Goal: Check status: Check status

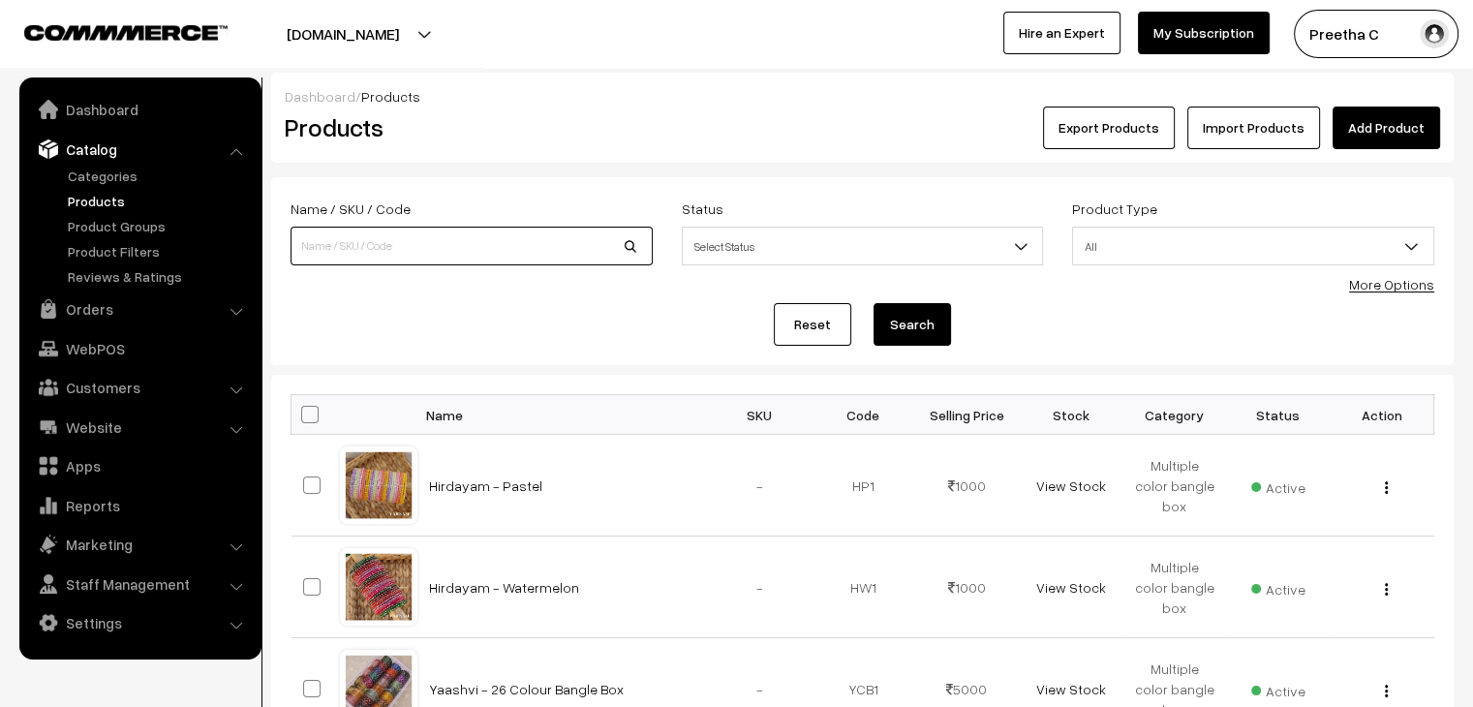
click at [393, 240] on input at bounding box center [472, 246] width 362 height 39
type input "roodolf"
click at [874, 303] on button "Search" at bounding box center [912, 324] width 77 height 43
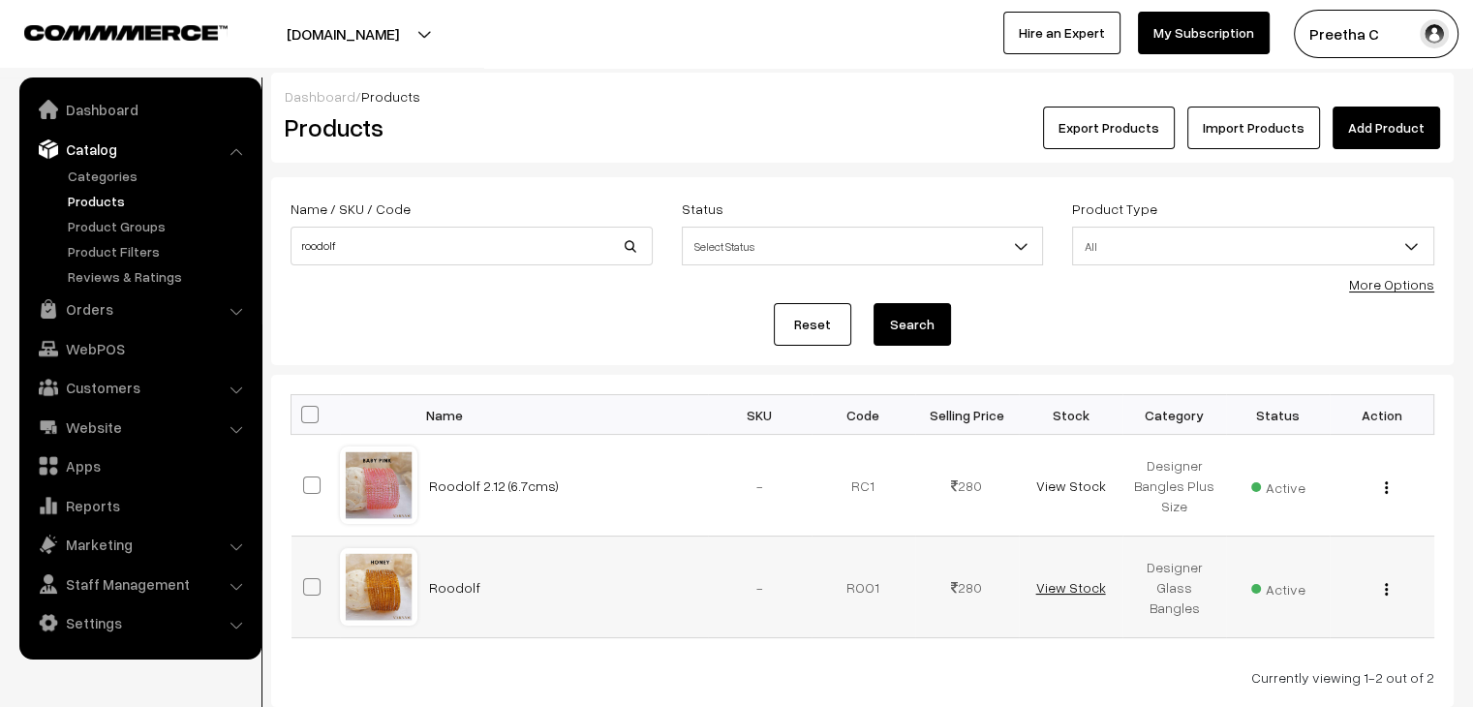
click at [1076, 585] on link "View Stock" at bounding box center [1070, 587] width 70 height 16
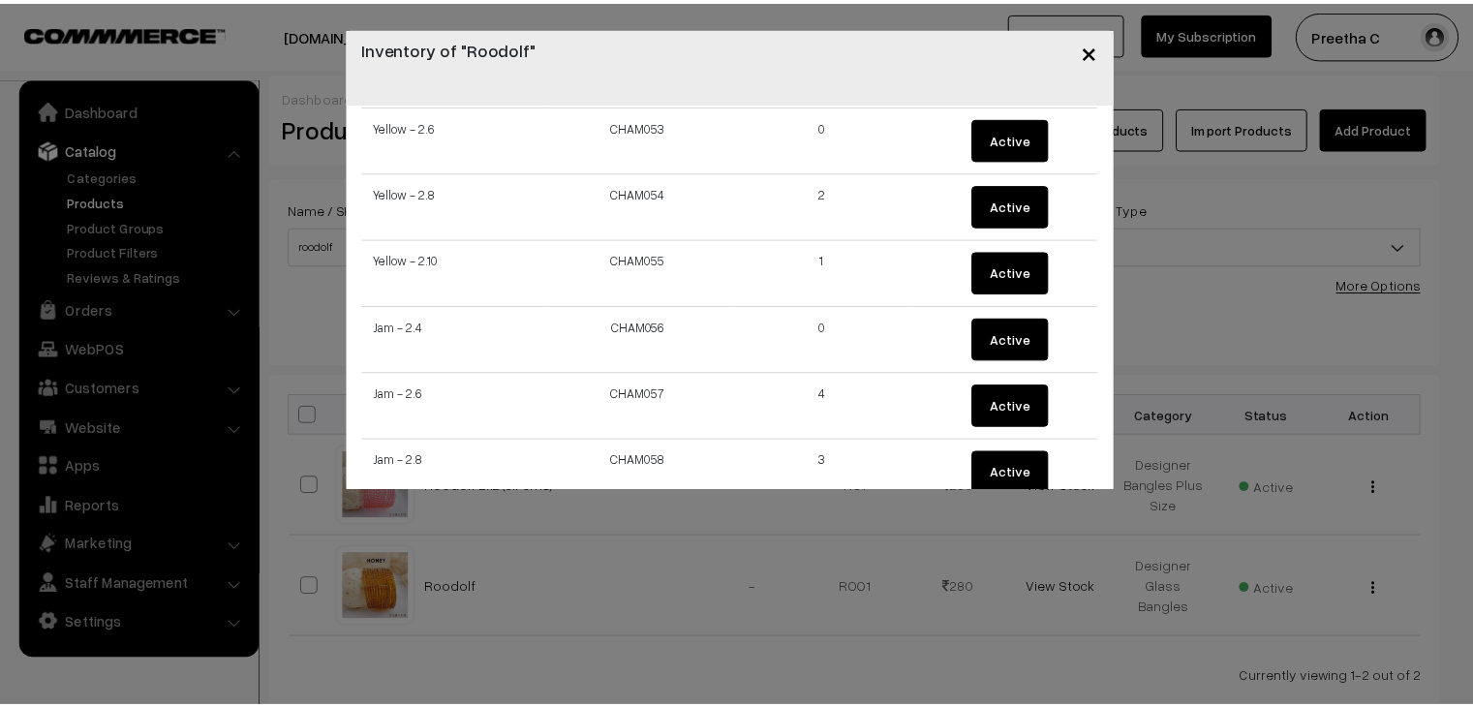
scroll to position [3628, 0]
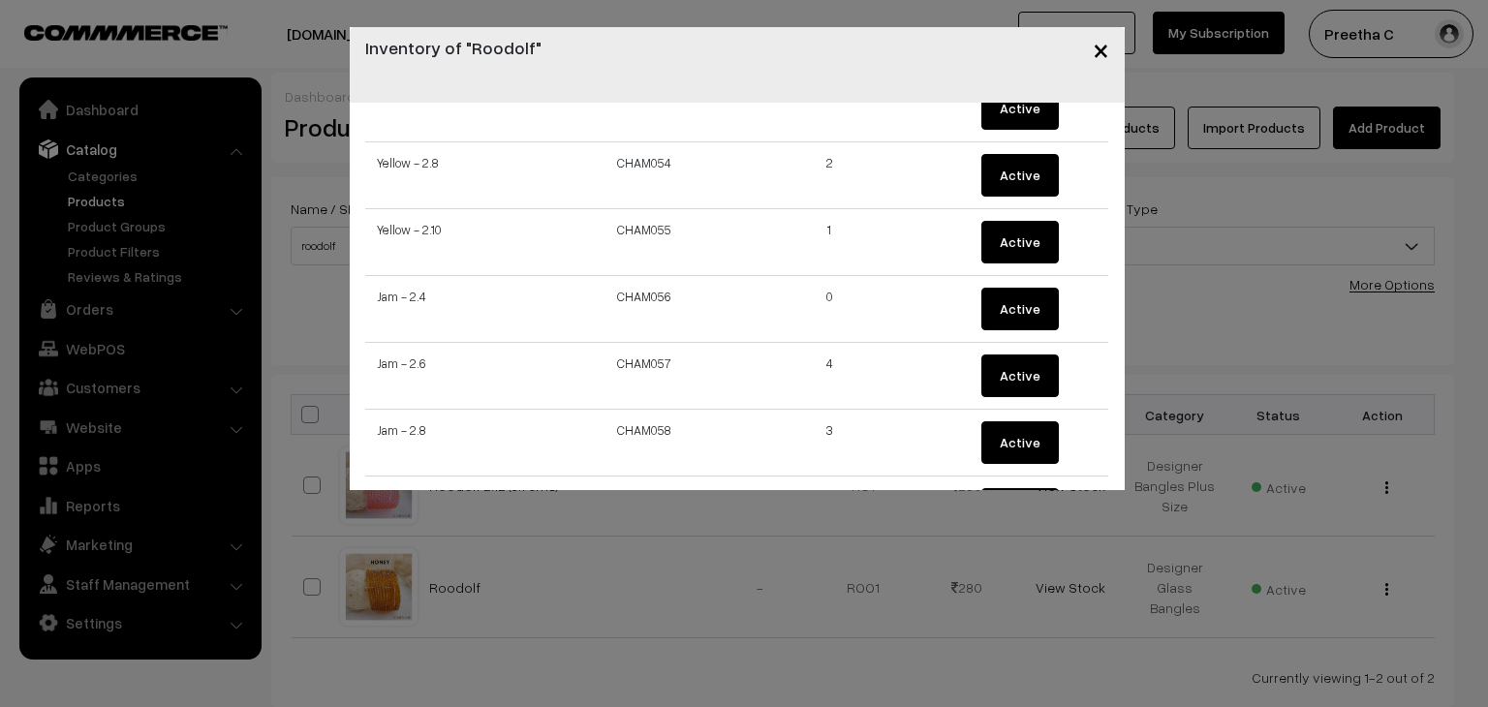
click at [1100, 59] on span "×" at bounding box center [1100, 49] width 16 height 36
